Goal: Information Seeking & Learning: Learn about a topic

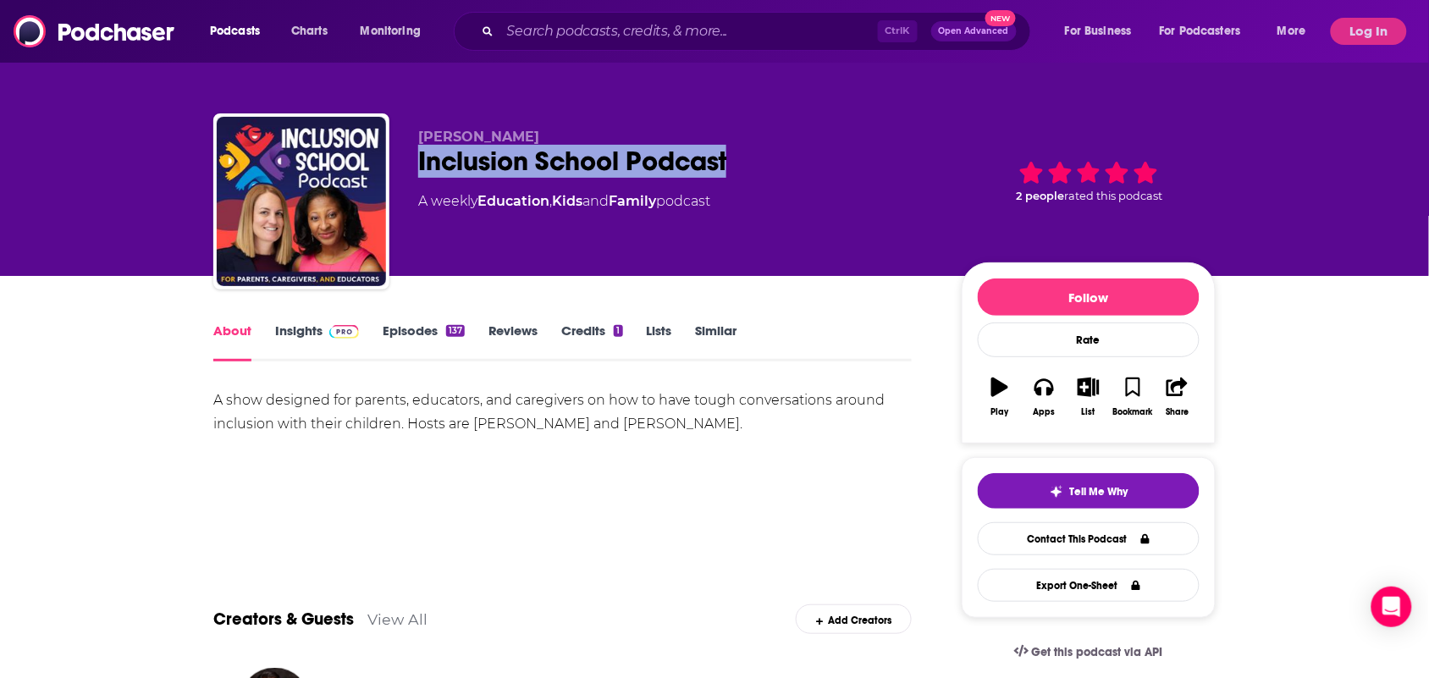
drag, startPoint x: 768, startPoint y: 152, endPoint x: 432, endPoint y: 167, distance: 337.1
click at [427, 162] on div "Inclusion School Podcast" at bounding box center [676, 161] width 516 height 33
copy h1 "Inclusion School Podcast"
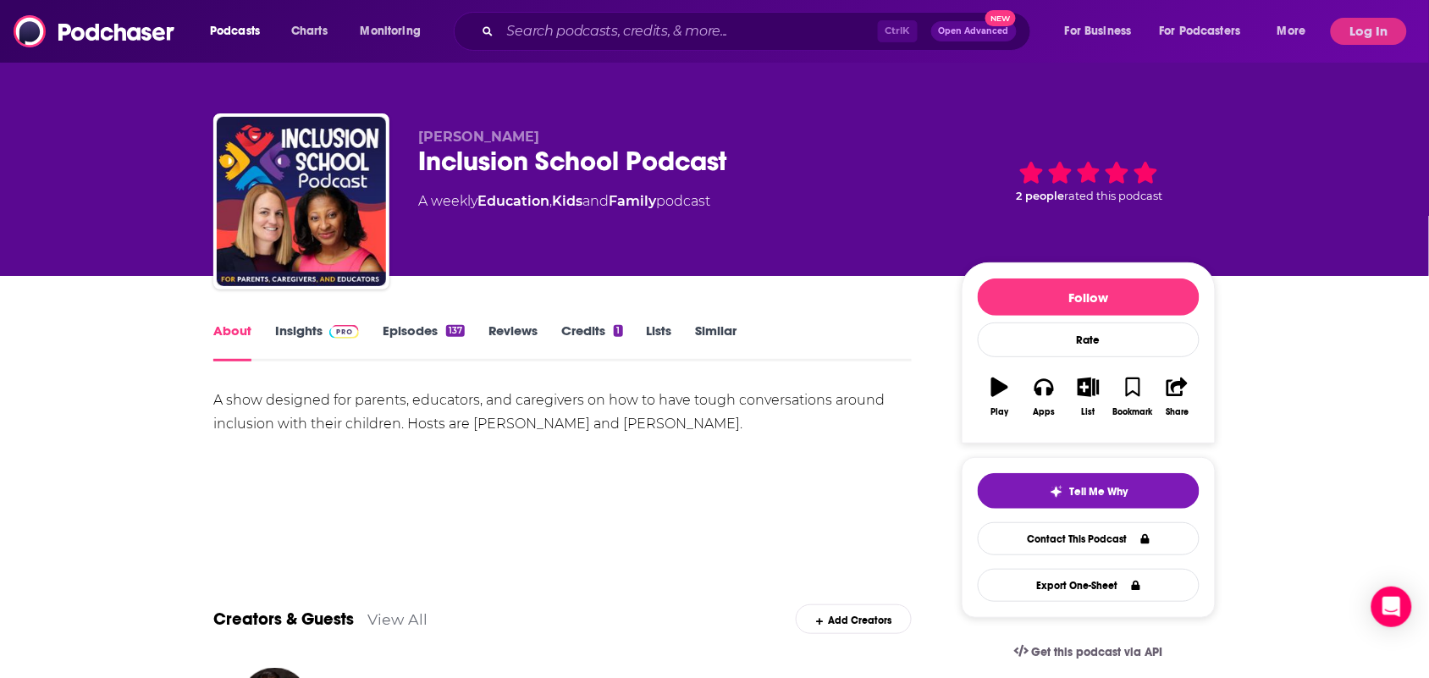
drag, startPoint x: 716, startPoint y: 424, endPoint x: 457, endPoint y: 424, distance: 259.0
click at [584, 424] on div "A show designed for parents, educators, and caregivers on how to have tough con…" at bounding box center [562, 411] width 698 height 47
drag, startPoint x: 212, startPoint y: 412, endPoint x: 186, endPoint y: 412, distance: 25.4
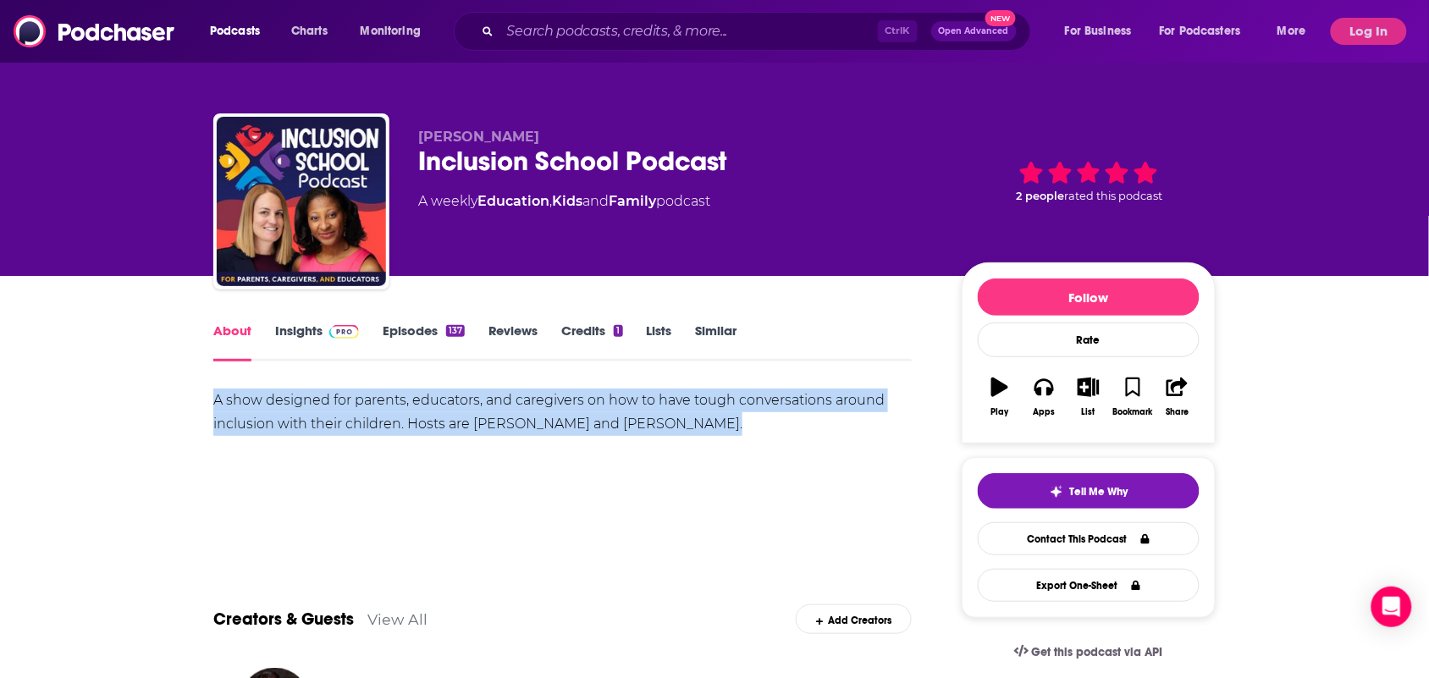
drag, startPoint x: 213, startPoint y: 387, endPoint x: 721, endPoint y: 424, distance: 509.1
copy div "A show designed for parents, educators, and caregivers on how to have tough con…"
